Goal: Task Accomplishment & Management: Manage account settings

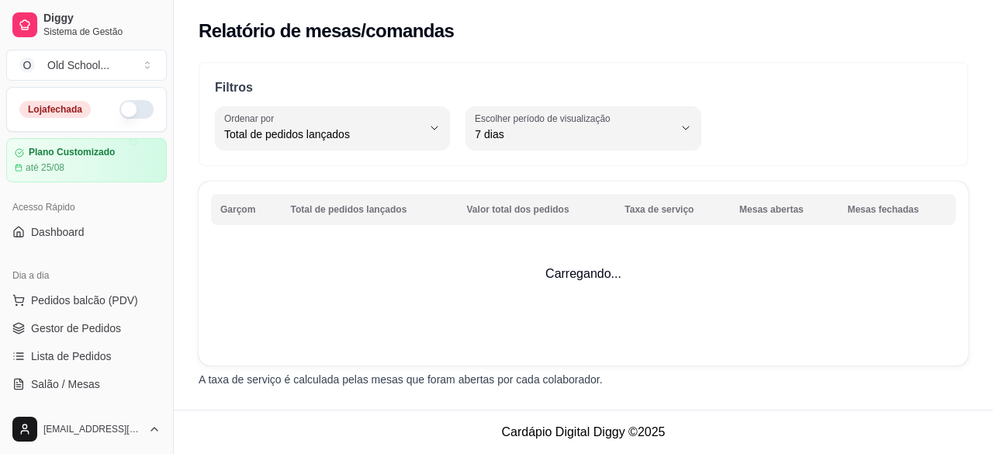
select select "TOTAL_OF_ORDERS"
select select "7"
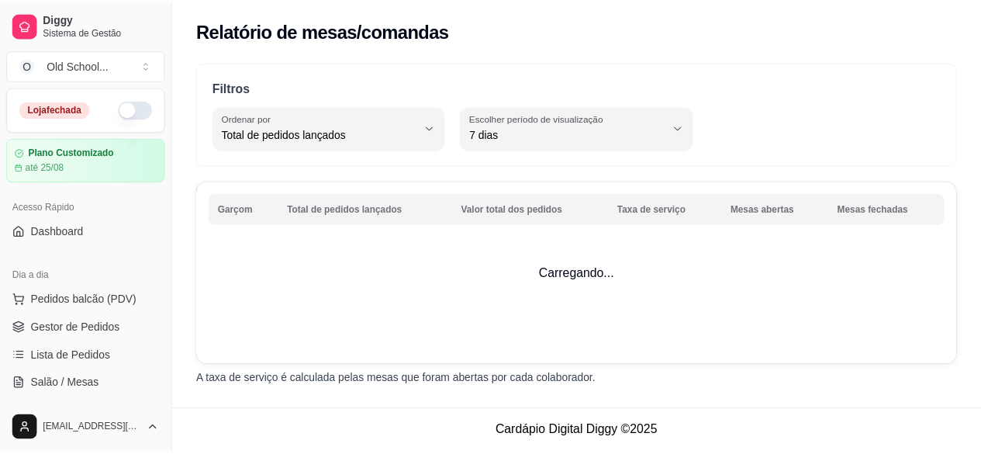
scroll to position [427, 0]
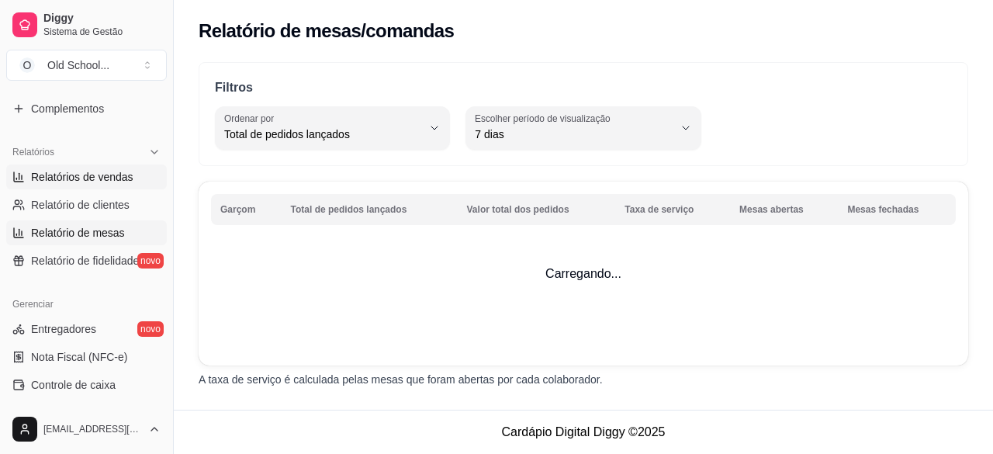
click at [106, 174] on span "Relatórios de vendas" at bounding box center [82, 177] width 102 height 16
select select "ALL"
select select "0"
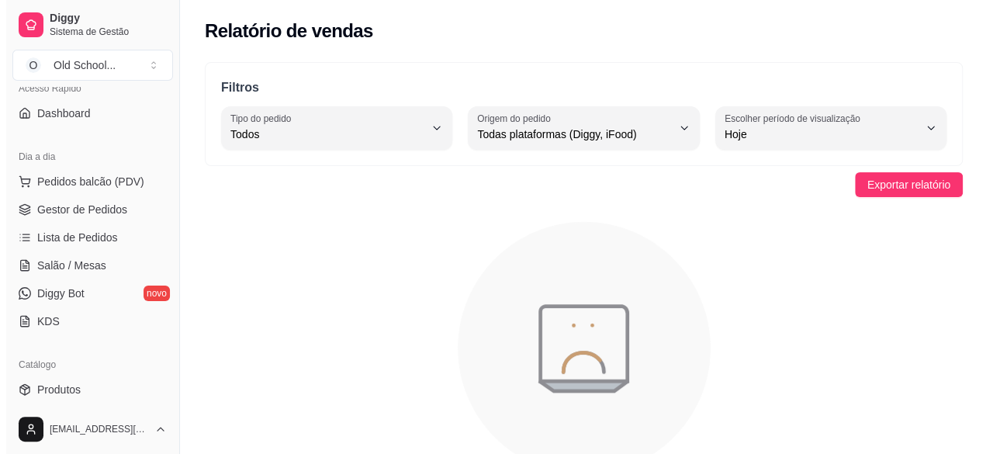
scroll to position [115, 0]
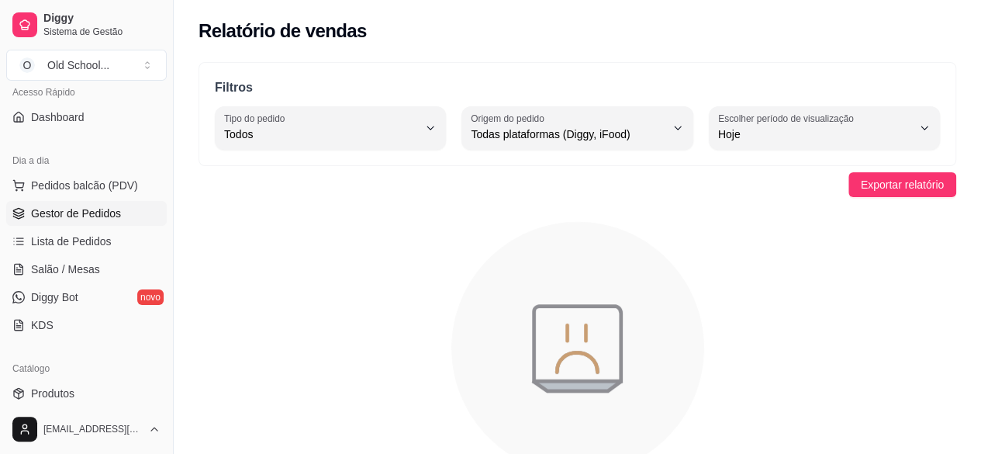
click at [51, 209] on span "Gestor de Pedidos" at bounding box center [76, 213] width 90 height 16
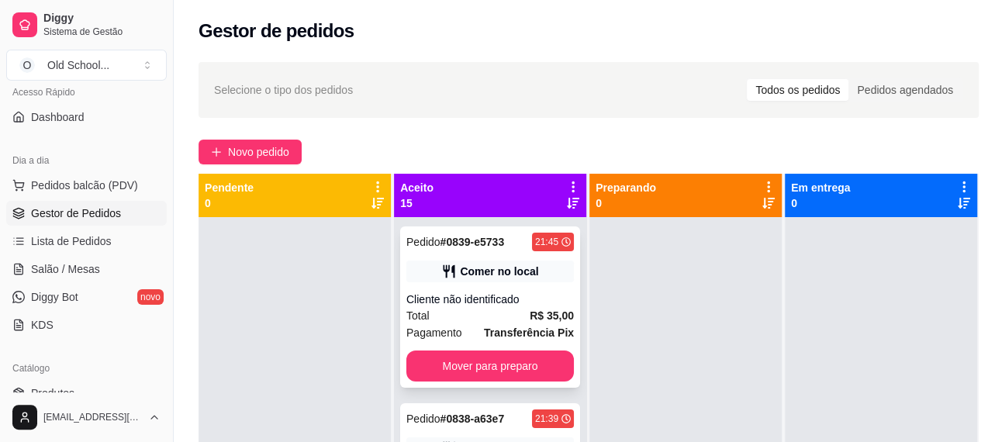
click at [490, 277] on div "Comer no local" at bounding box center [499, 272] width 78 height 16
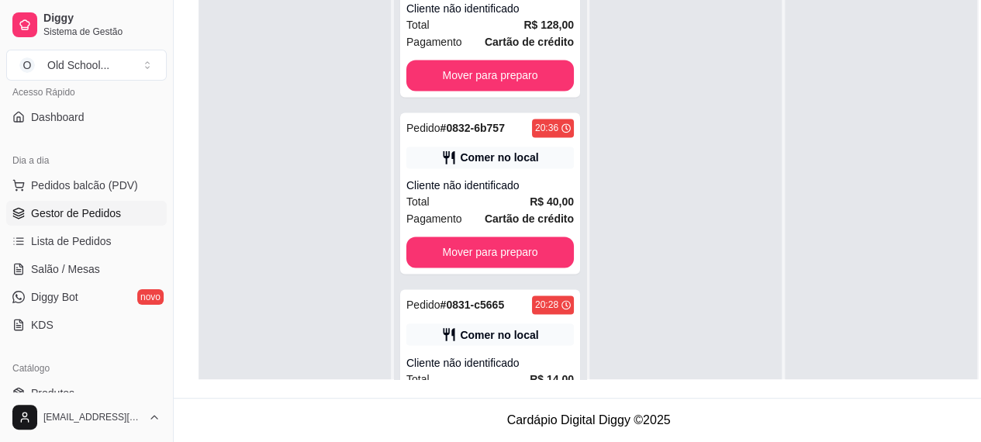
scroll to position [875, 0]
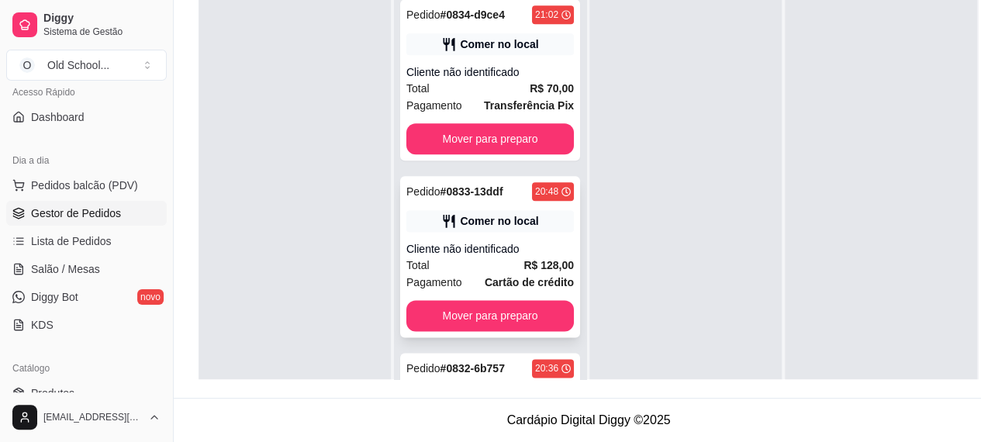
click at [464, 257] on div "Total R$ 128,00" at bounding box center [489, 265] width 167 height 17
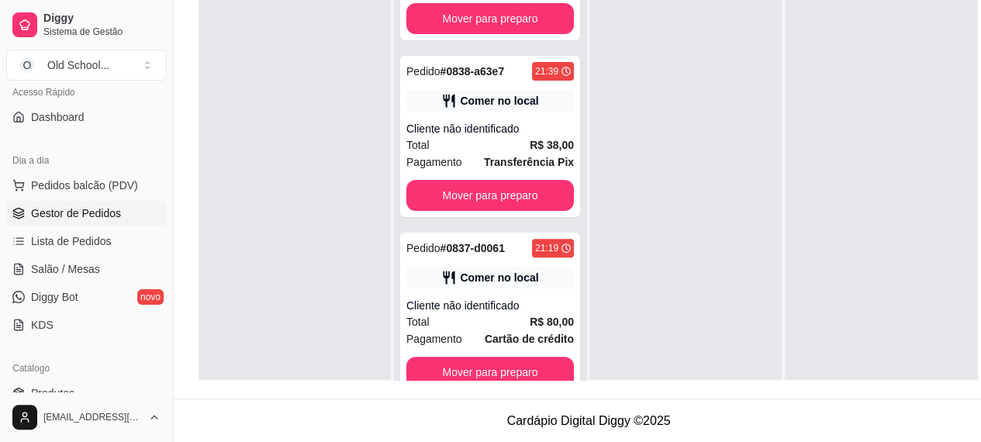
scroll to position [8, 0]
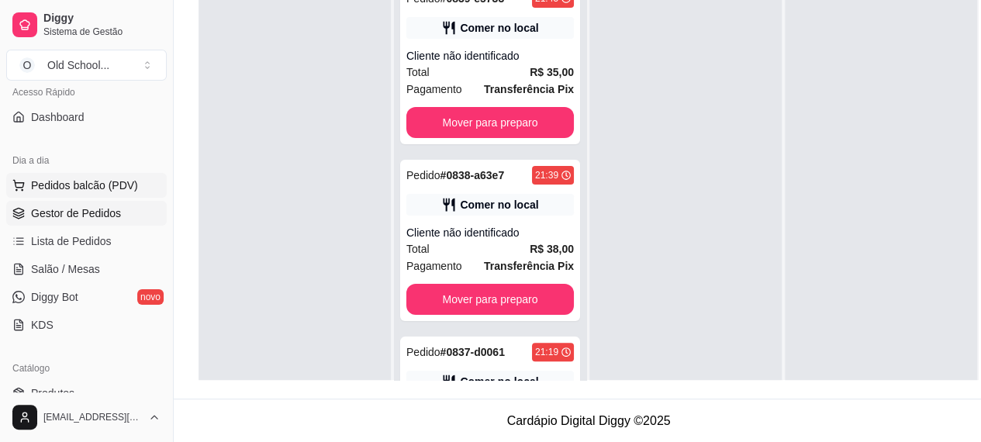
click at [67, 181] on span "Pedidos balcão (PDV)" at bounding box center [84, 186] width 107 height 16
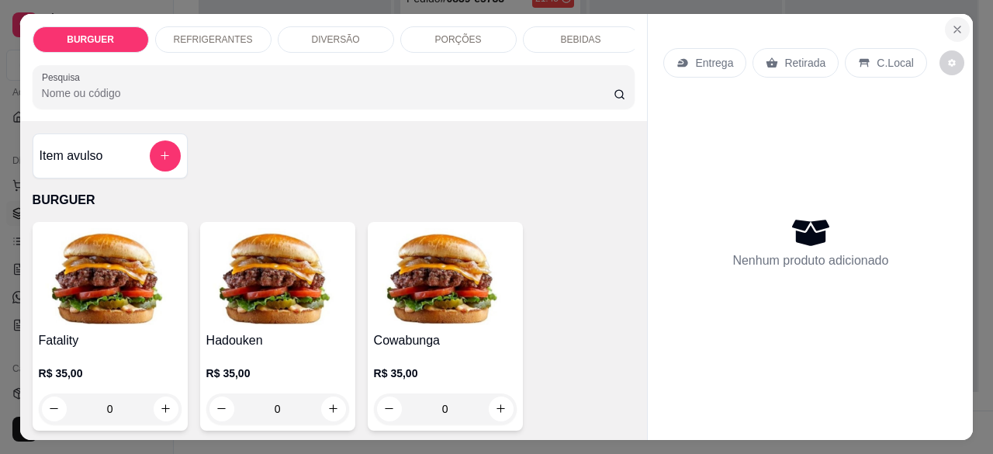
click at [951, 27] on icon "Close" at bounding box center [957, 29] width 12 height 12
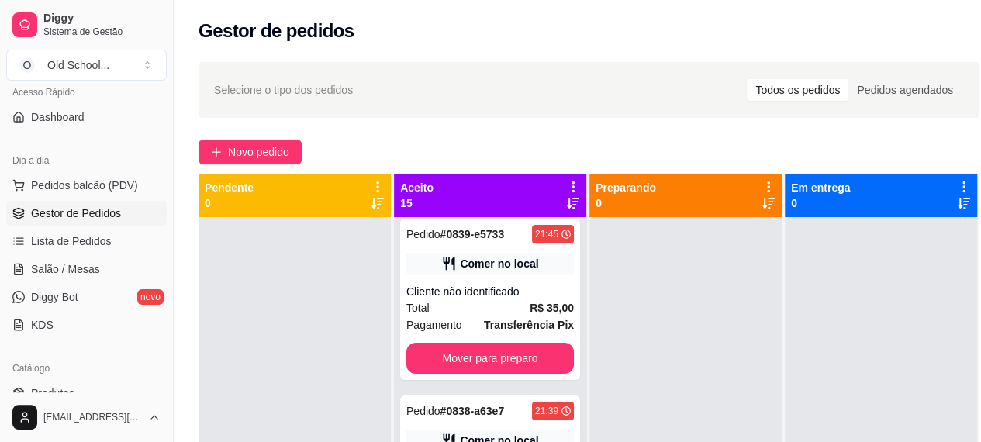
click at [85, 217] on span "Gestor de Pedidos" at bounding box center [76, 213] width 90 height 16
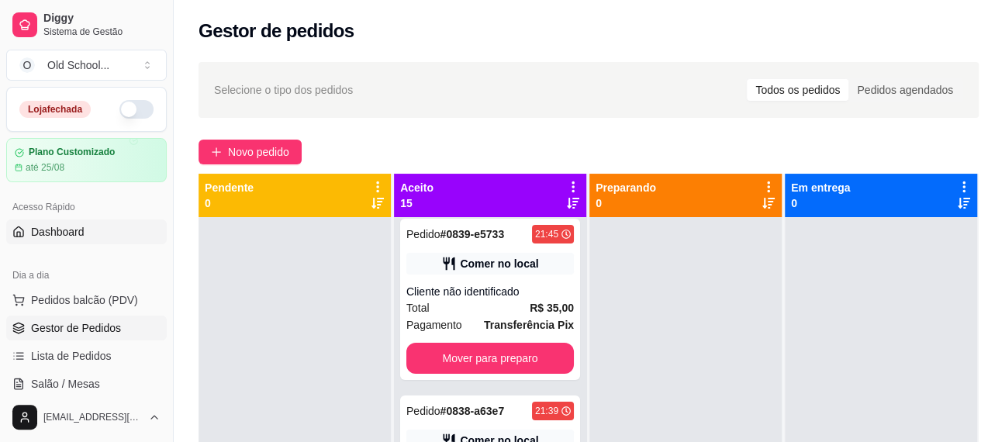
click at [51, 224] on span "Dashboard" at bounding box center [58, 232] width 54 height 16
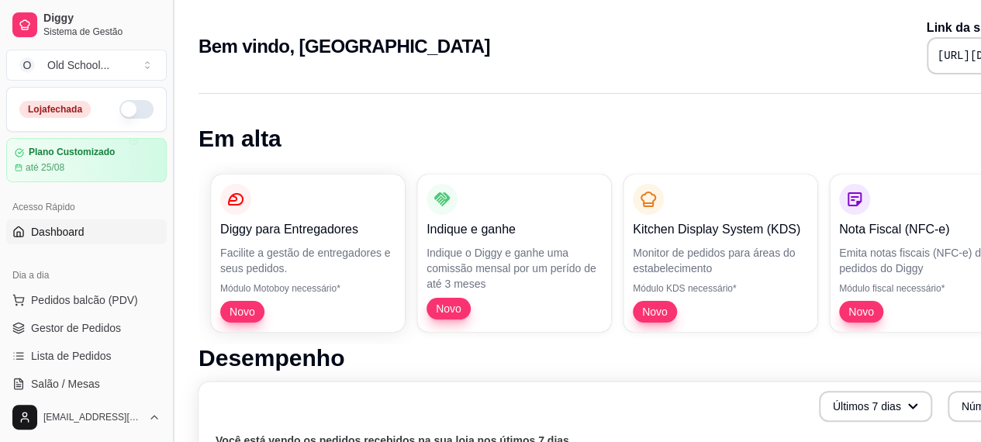
click at [169, 161] on button "Toggle Sidebar" at bounding box center [173, 221] width 12 height 442
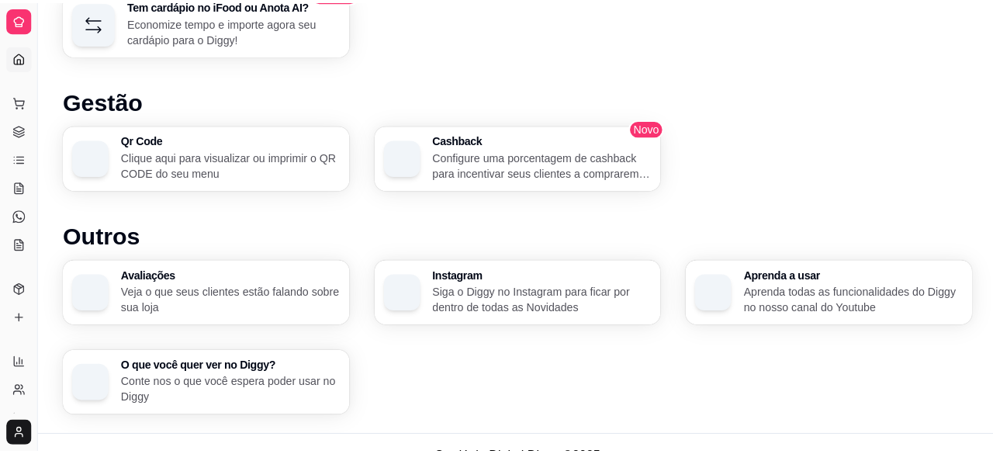
scroll to position [894, 0]
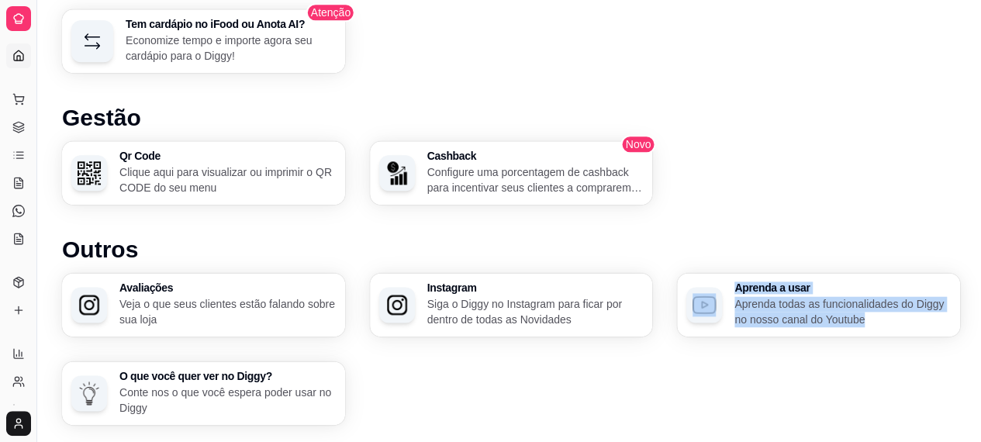
click at [611, 316] on div "Avaliações Veja o que seus clientes estão falando sobre sua loja Instagram Siga…" at bounding box center [511, 349] width 898 height 152
click at [489, 168] on p "Configure uma porcentagem de cashback para incentivar seus clientes a comprarem…" at bounding box center [534, 179] width 209 height 30
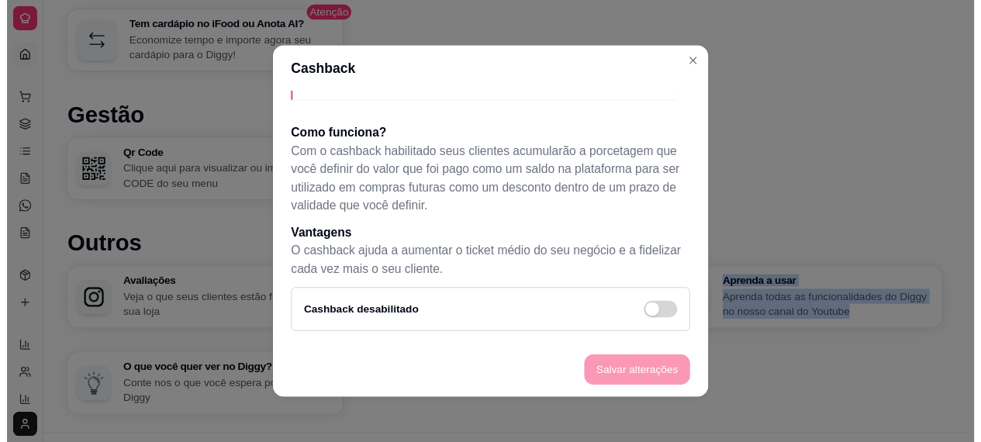
scroll to position [0, 0]
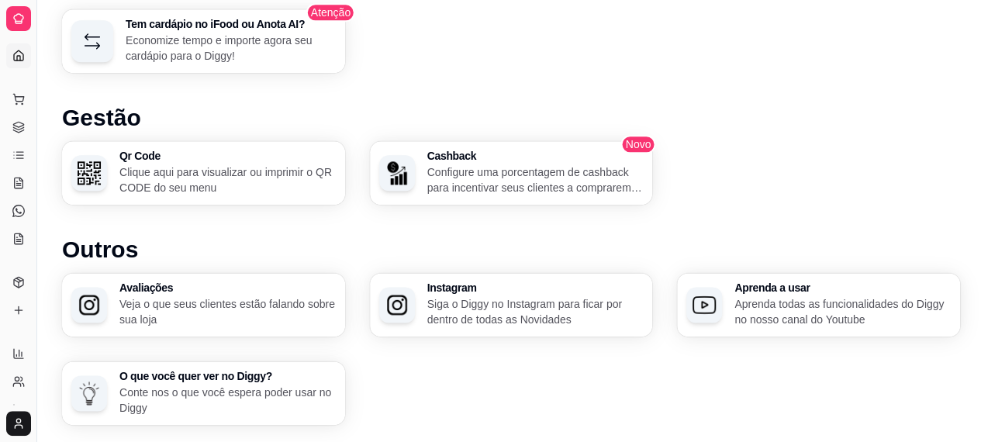
click at [831, 112] on h1 "Gestão" at bounding box center [511, 118] width 898 height 28
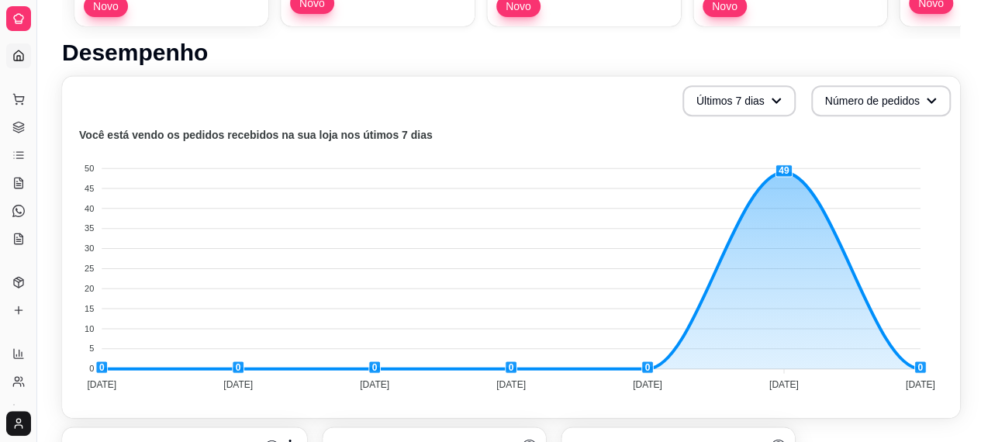
scroll to position [307, 0]
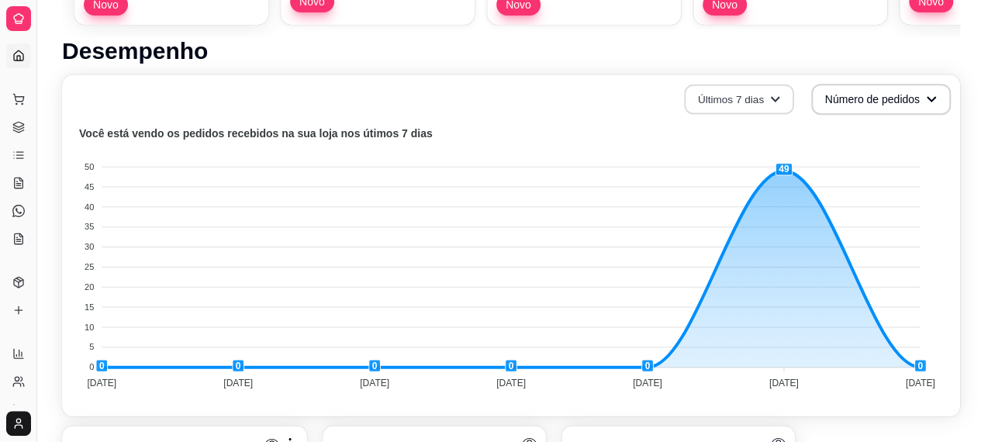
click at [774, 94] on icon "button" at bounding box center [774, 99] width 11 height 11
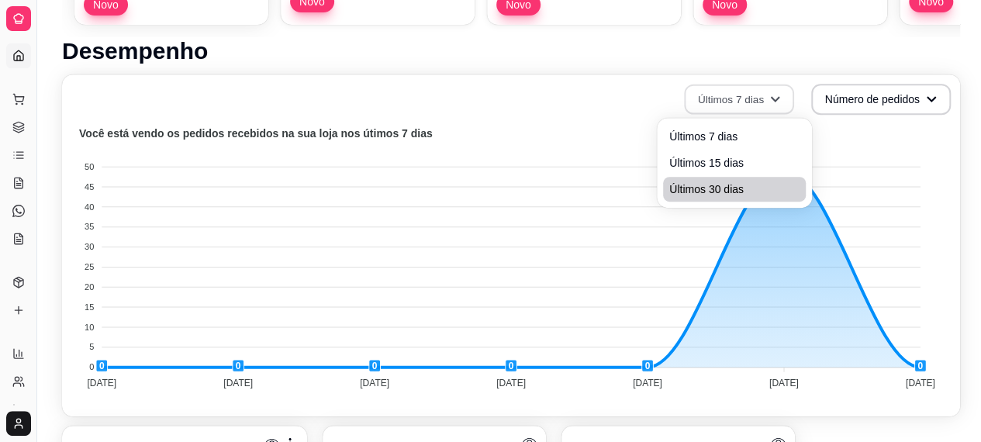
click at [745, 187] on span "Últimos 30 dias" at bounding box center [734, 189] width 130 height 16
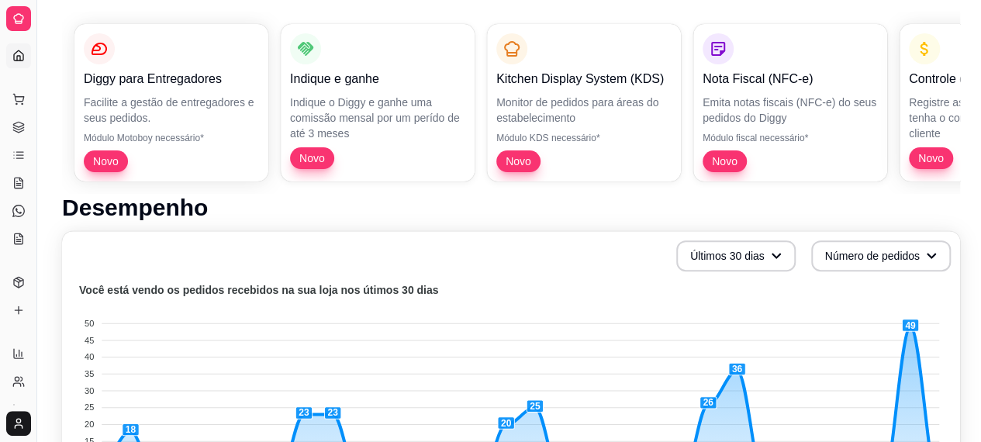
scroll to position [0, 0]
